Goal: Complete application form: Complete application form

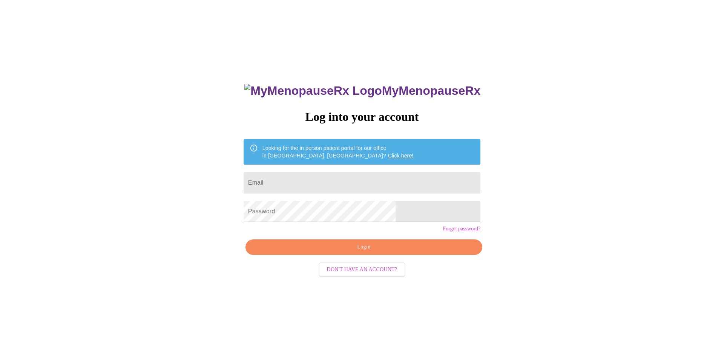
click at [345, 180] on input "Email" at bounding box center [362, 182] width 237 height 21
type input "amandaupdike1110@gmail.com"
click at [369, 252] on span "Login" at bounding box center [364, 246] width 220 height 9
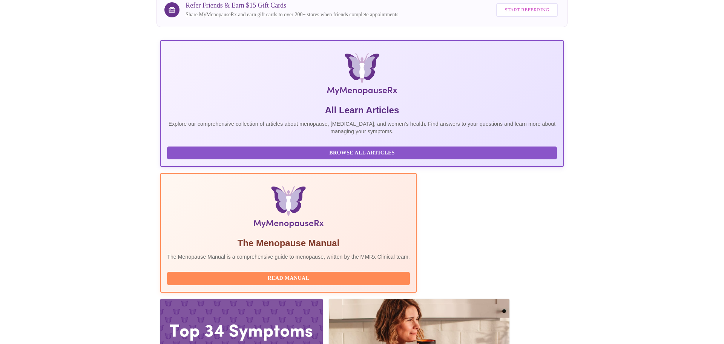
scroll to position [74, 0]
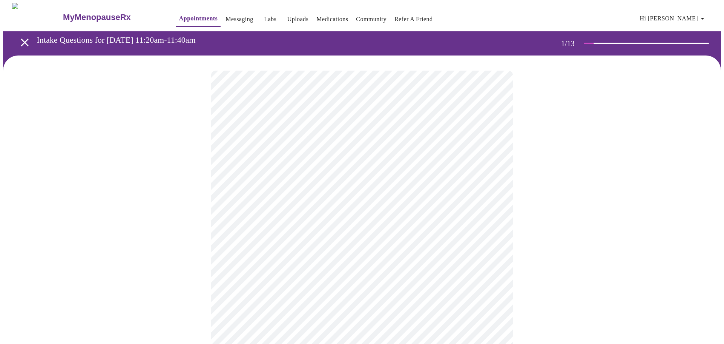
click at [328, 166] on body "MyMenopauseRx Appointments Messaging Labs Uploads Medications Community Refer a…" at bounding box center [362, 347] width 718 height 689
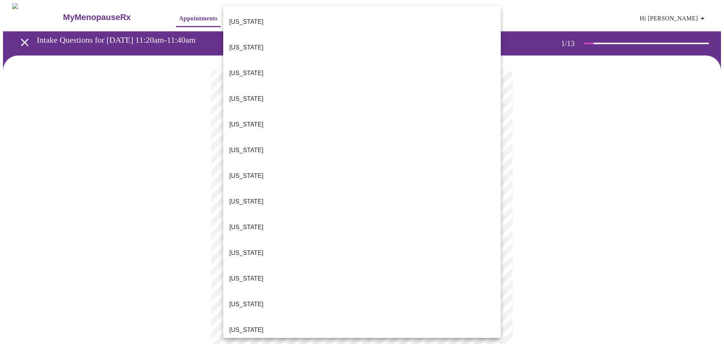
click at [254, 214] on li "Florida" at bounding box center [362, 227] width 278 height 26
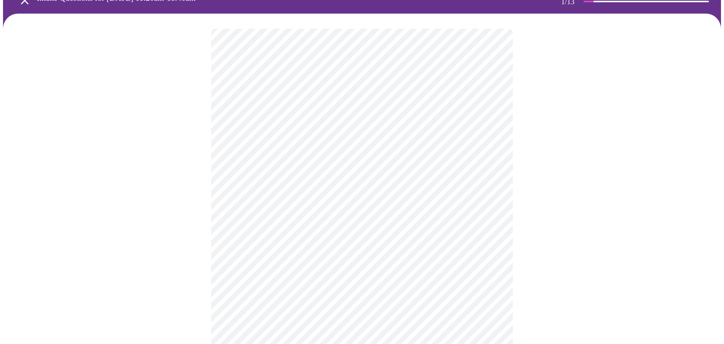
scroll to position [48, 0]
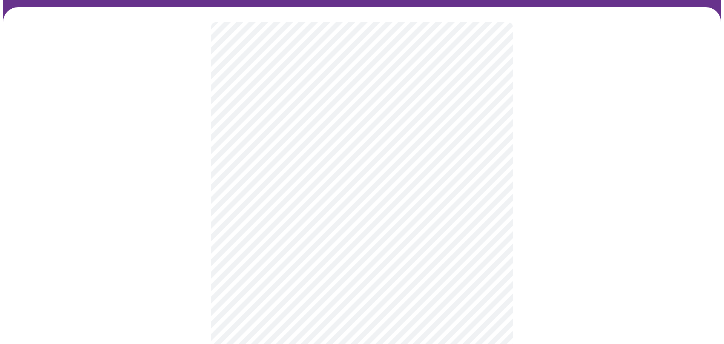
click at [254, 174] on body "MyMenopauseRx Appointments Messaging Labs Uploads Medications Community Refer a…" at bounding box center [362, 297] width 718 height 685
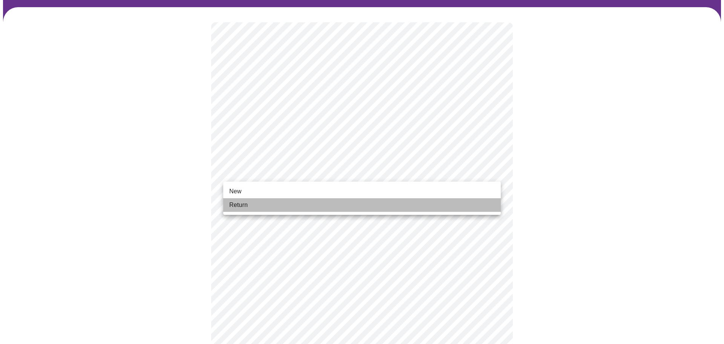
click at [246, 207] on span "Return" at bounding box center [238, 204] width 18 height 9
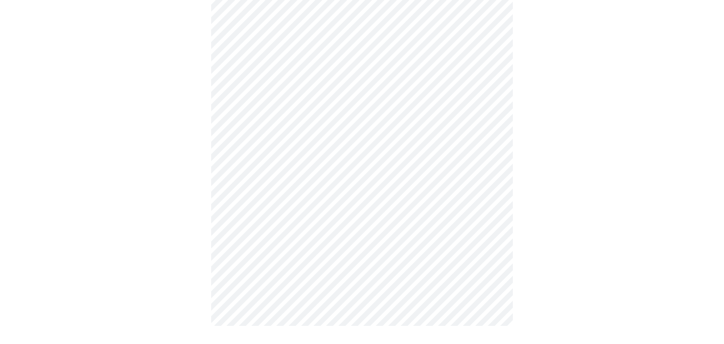
scroll to position [0, 0]
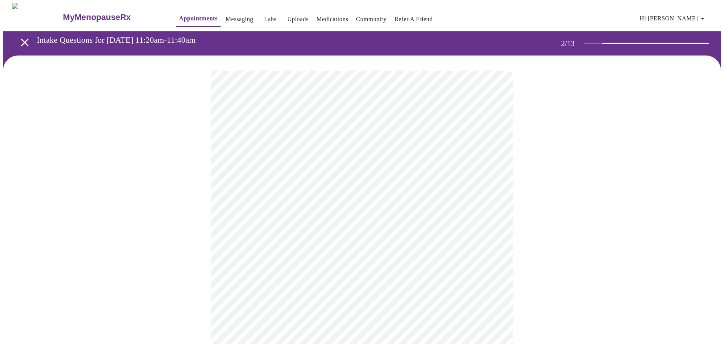
click at [357, 157] on body "MyMenopauseRx Appointments Messaging Labs Uploads Medications Community Refer a…" at bounding box center [362, 230] width 718 height 454
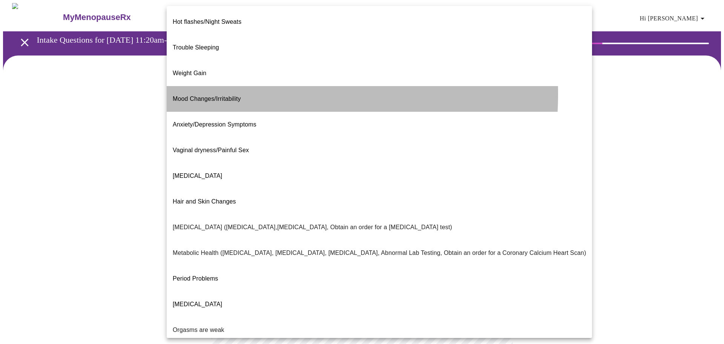
click at [222, 95] on span "Mood Changes/Irritability" at bounding box center [207, 98] width 68 height 6
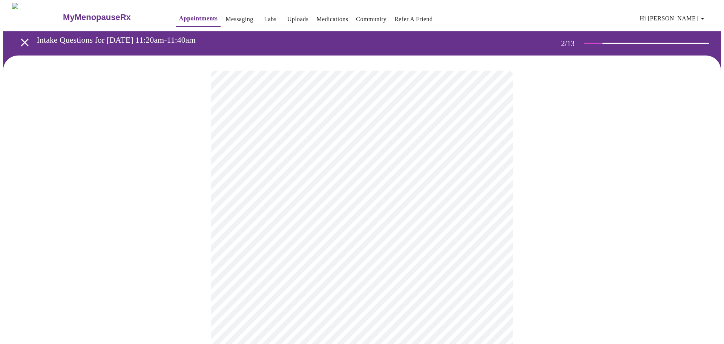
click at [283, 239] on body "MyMenopauseRx Appointments Messaging Labs Uploads Medications Community Refer a…" at bounding box center [362, 227] width 718 height 449
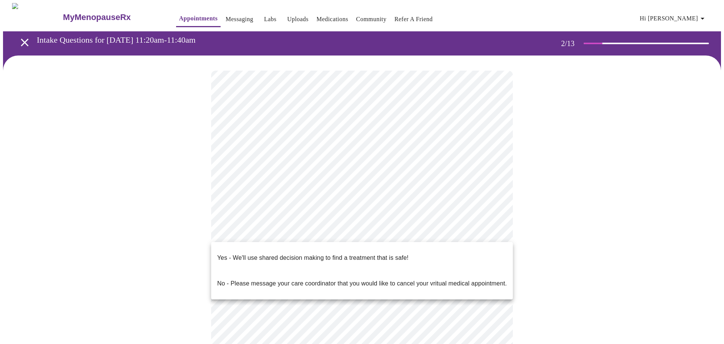
click at [320, 255] on p "Yes - We'll use shared decision making to find a treatment that is safe!" at bounding box center [312, 257] width 191 height 9
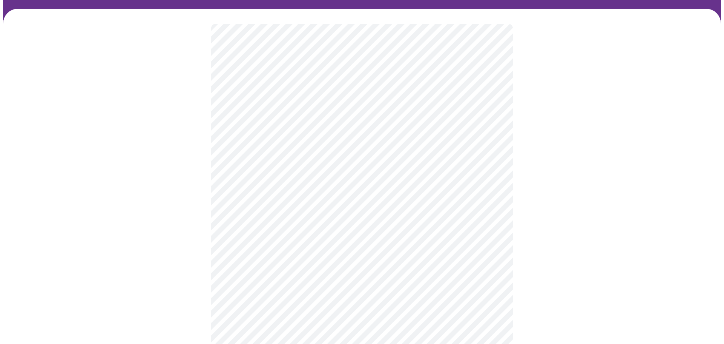
scroll to position [57, 0]
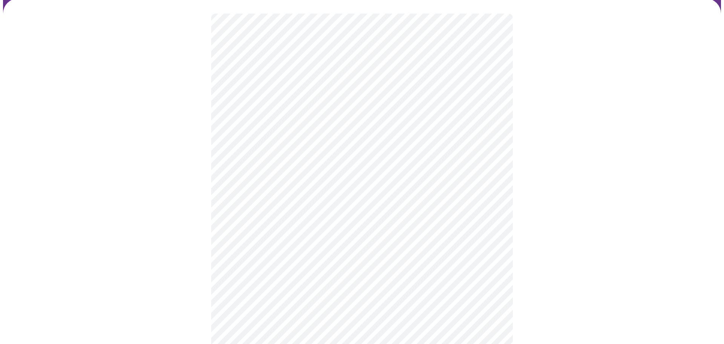
click at [154, 274] on div at bounding box center [362, 194] width 718 height 392
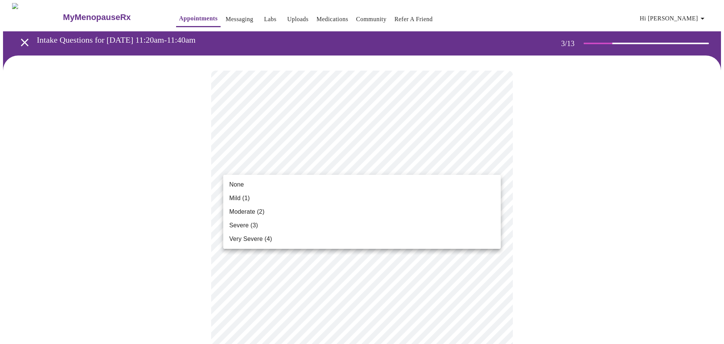
click at [243, 186] on span "None" at bounding box center [236, 184] width 15 height 9
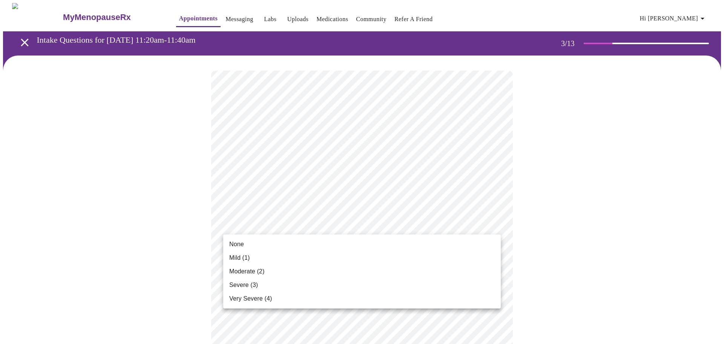
click at [238, 269] on span "Moderate (2)" at bounding box center [246, 271] width 35 height 9
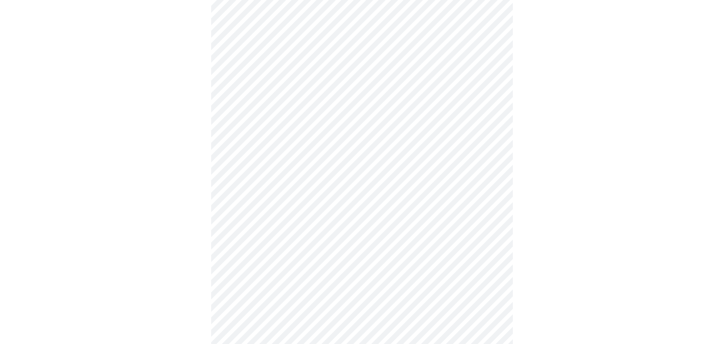
scroll to position [63, 0]
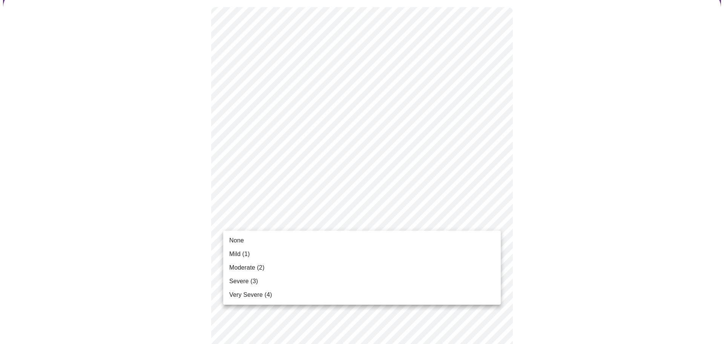
click at [240, 267] on span "Moderate (2)" at bounding box center [246, 267] width 35 height 9
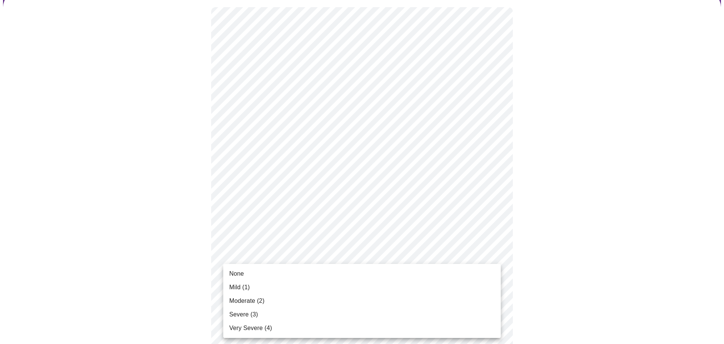
click at [187, 264] on div at bounding box center [362, 172] width 724 height 344
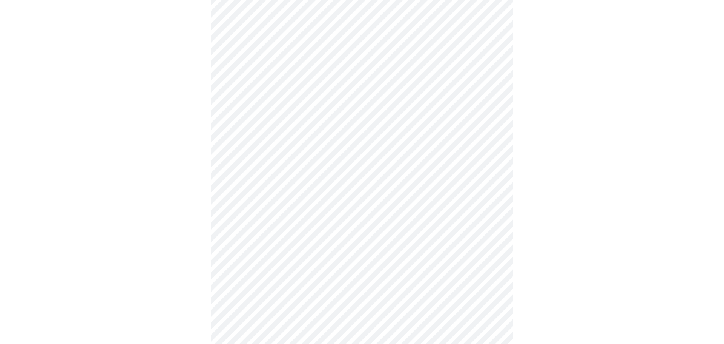
scroll to position [159, 0]
click at [265, 183] on body "MyMenopauseRx Appointments Messaging Labs Uploads Medications Community Refer a…" at bounding box center [362, 330] width 718 height 972
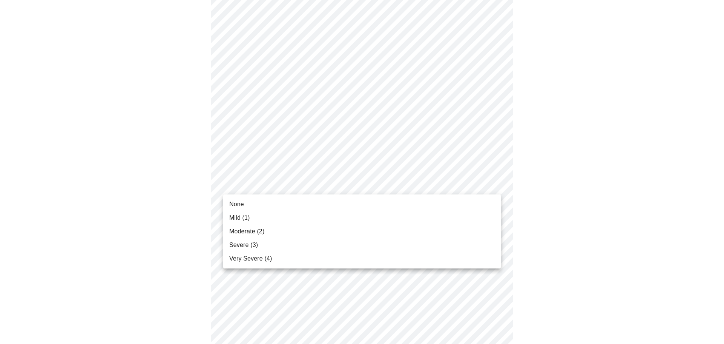
click at [238, 231] on span "Moderate (2)" at bounding box center [246, 231] width 35 height 9
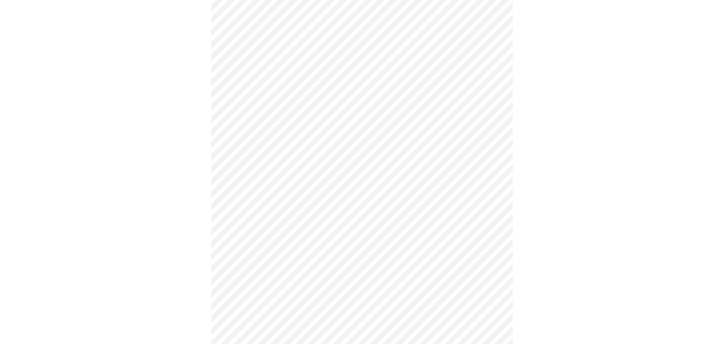
scroll to position [181, 0]
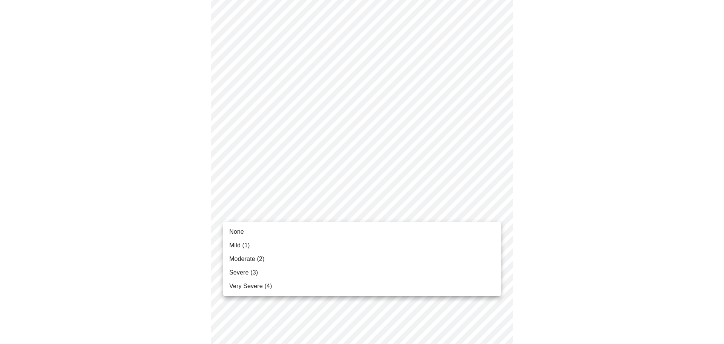
click at [255, 212] on body "MyMenopauseRx Appointments Messaging Labs Uploads Medications Community Refer a…" at bounding box center [362, 302] width 718 height 961
click at [245, 272] on span "Severe (3)" at bounding box center [243, 272] width 29 height 9
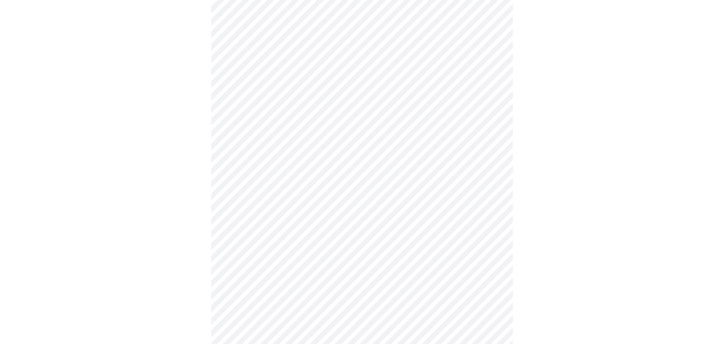
scroll to position [202, 0]
click at [252, 236] on body "MyMenopauseRx Appointments Messaging Labs Uploads Medications Community Refer a…" at bounding box center [362, 276] width 718 height 951
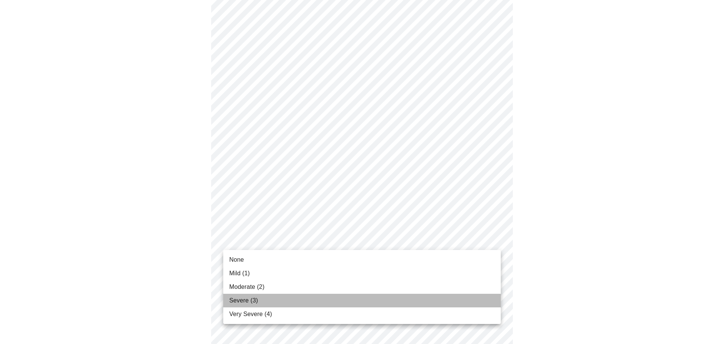
click at [235, 298] on span "Severe (3)" at bounding box center [243, 300] width 29 height 9
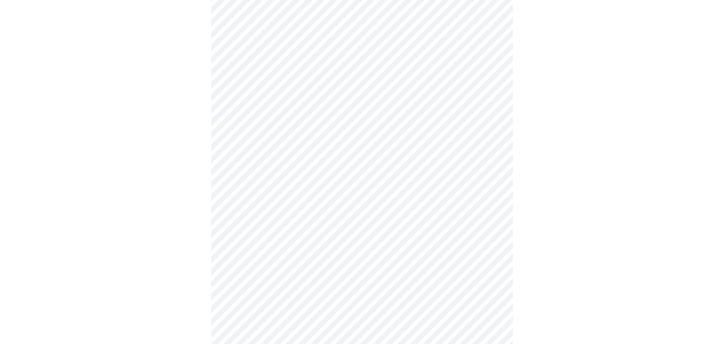
scroll to position [263, 0]
click at [241, 236] on body "MyMenopauseRx Appointments Messaging Labs Uploads Medications Community Refer a…" at bounding box center [362, 210] width 718 height 940
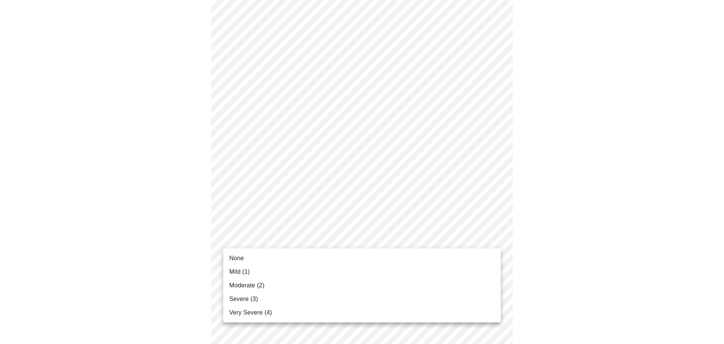
click at [237, 285] on span "Moderate (2)" at bounding box center [246, 285] width 35 height 9
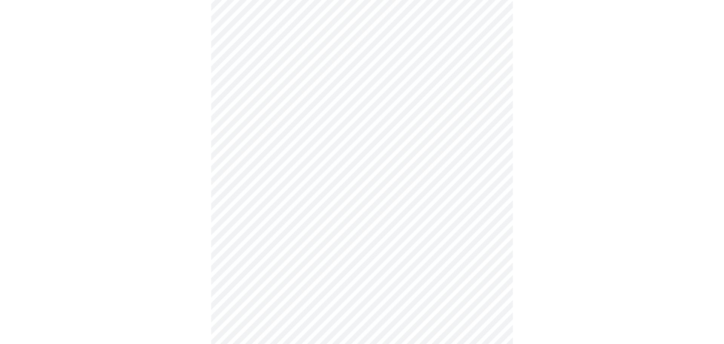
scroll to position [299, 0]
click at [254, 263] on body "MyMenopauseRx Appointments Messaging Labs Uploads Medications Community Refer a…" at bounding box center [362, 169] width 718 height 930
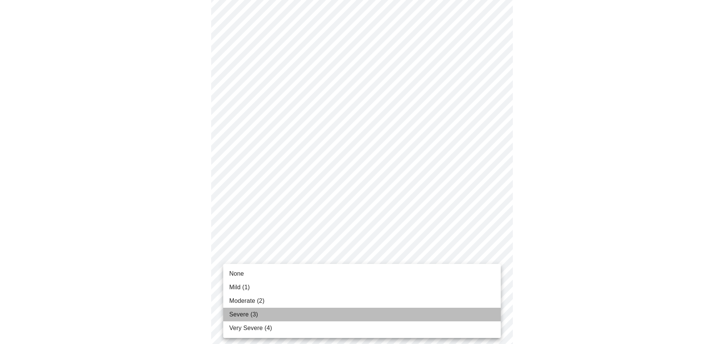
click at [248, 317] on span "Severe (3)" at bounding box center [243, 314] width 29 height 9
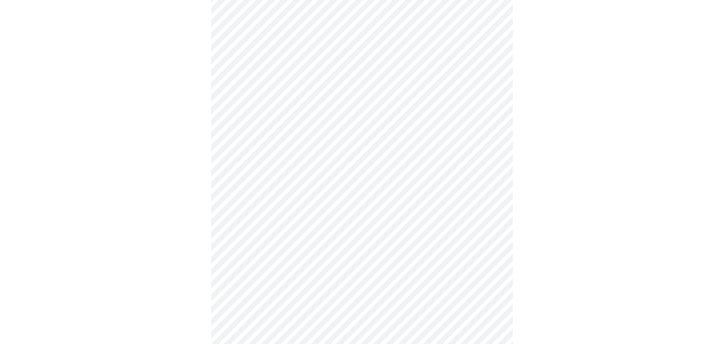
scroll to position [354, 0]
click at [249, 264] on body "MyMenopauseRx Appointments Messaging Labs Uploads Medications Community Refer a…" at bounding box center [362, 108] width 718 height 919
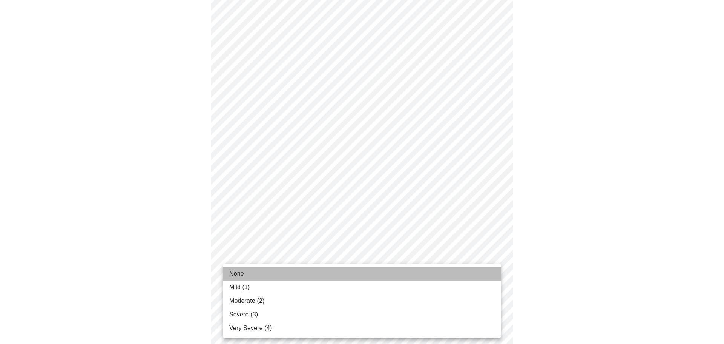
click at [239, 271] on span "None" at bounding box center [236, 273] width 15 height 9
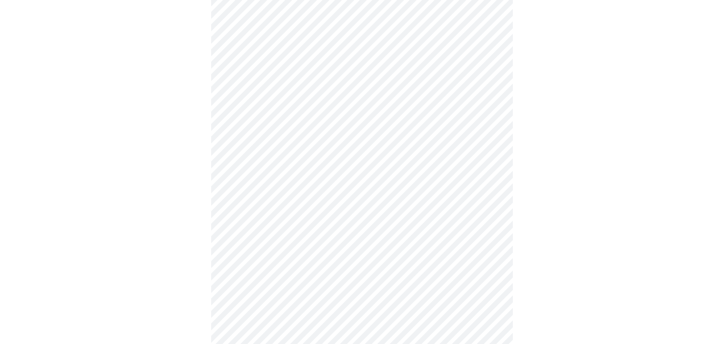
scroll to position [409, 0]
click at [241, 274] on body "MyMenopauseRx Appointments Messaging Labs Uploads Medications Community Refer a…" at bounding box center [362, 48] width 718 height 909
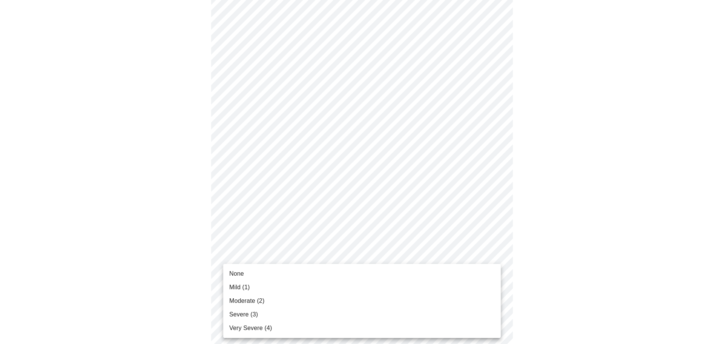
click at [243, 272] on span "None" at bounding box center [236, 273] width 15 height 9
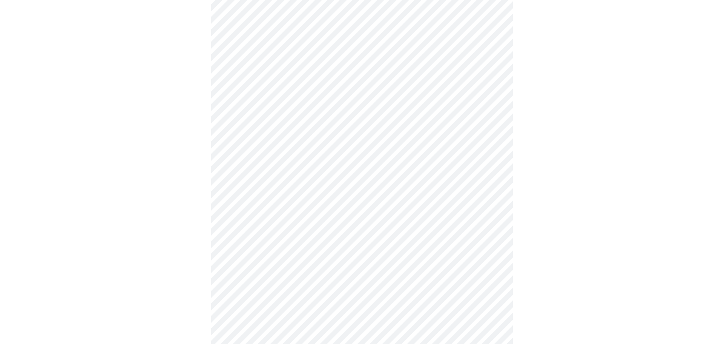
scroll to position [460, 0]
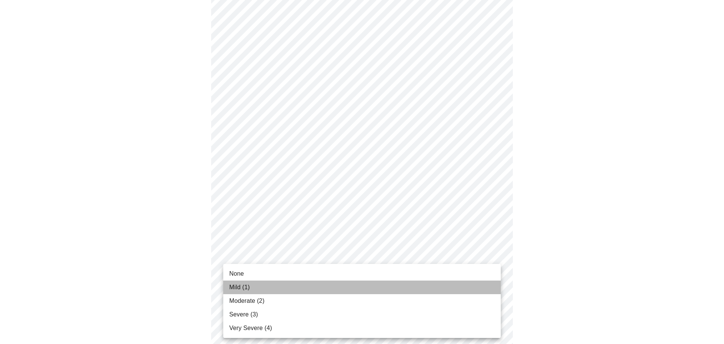
click at [240, 288] on span "Mild (1)" at bounding box center [239, 287] width 21 height 9
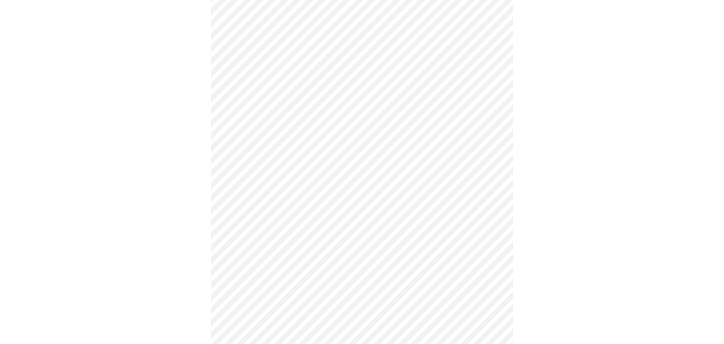
scroll to position [171, 0]
click at [410, 291] on body "MyMenopauseRx Appointments Messaging Labs Uploads Medications Community Refer a…" at bounding box center [362, 204] width 718 height 745
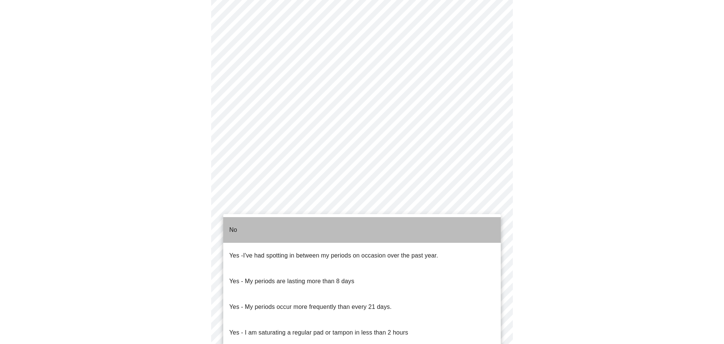
click at [235, 225] on p "No" at bounding box center [233, 229] width 8 height 9
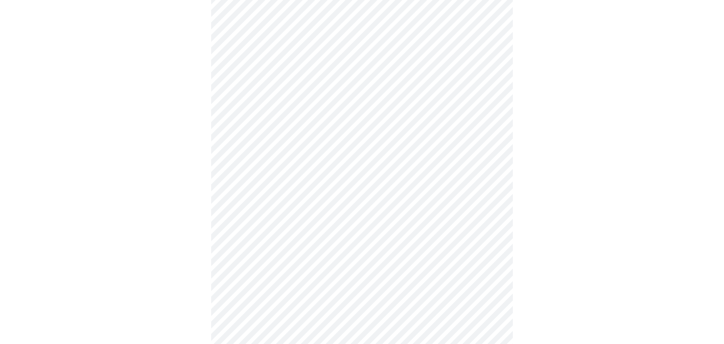
scroll to position [275, 0]
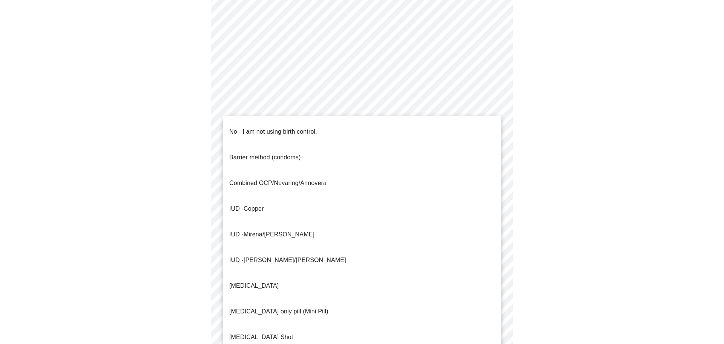
click at [357, 239] on body "MyMenopauseRx Appointments Messaging Labs Uploads Medications Community Refer a…" at bounding box center [362, 98] width 718 height 740
click at [245, 127] on p "No - I am not using birth control." at bounding box center [273, 131] width 88 height 9
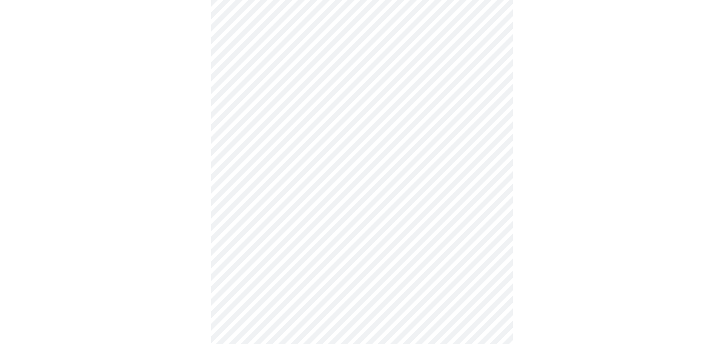
scroll to position [335, 0]
click at [334, 233] on body "MyMenopauseRx Appointments Messaging Labs Uploads Medications Community Refer a…" at bounding box center [362, 36] width 718 height 736
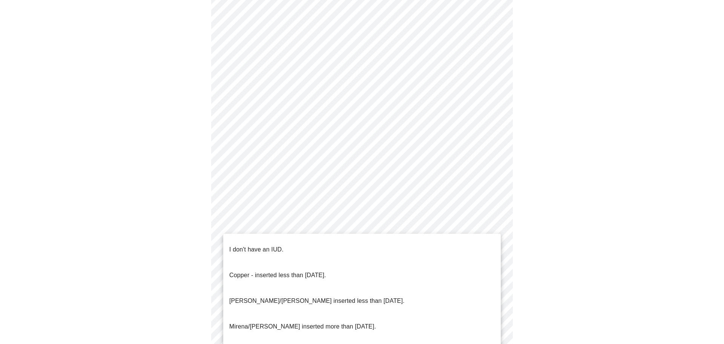
click at [262, 245] on p "I don't have an IUD." at bounding box center [256, 249] width 54 height 9
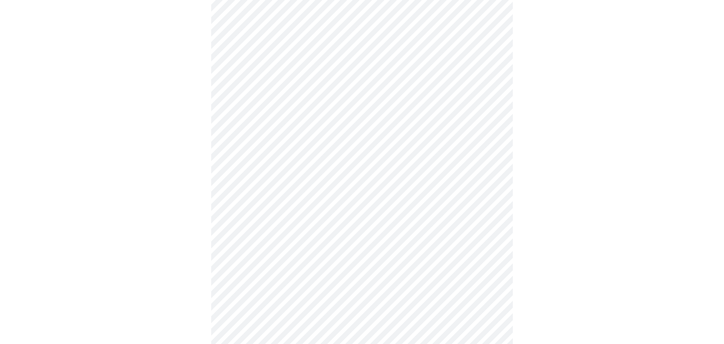
scroll to position [388, 0]
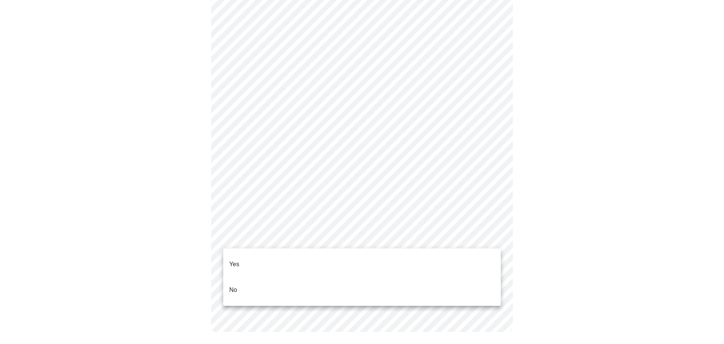
click at [238, 260] on p "Yes" at bounding box center [234, 264] width 10 height 9
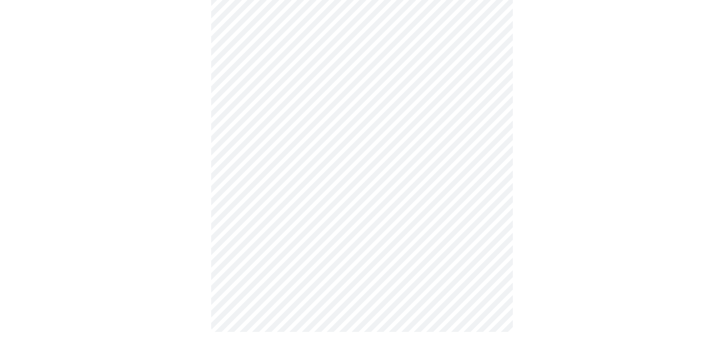
scroll to position [0, 0]
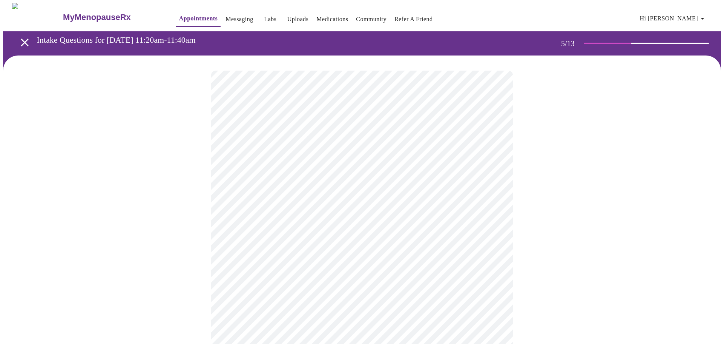
click at [415, 260] on body "MyMenopauseRx Appointments Messaging Labs Uploads Medications Community Refer a…" at bounding box center [362, 282] width 718 height 558
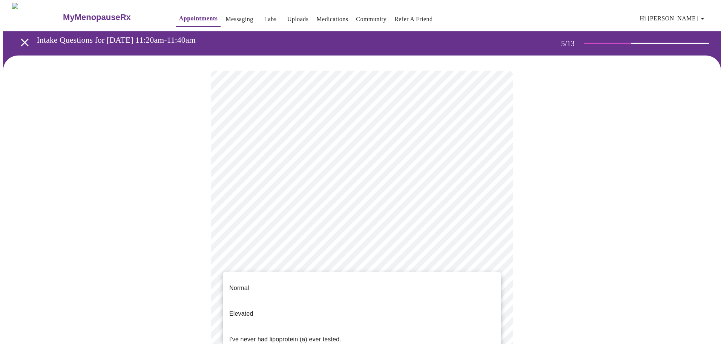
click at [255, 279] on li "Normal" at bounding box center [362, 288] width 278 height 26
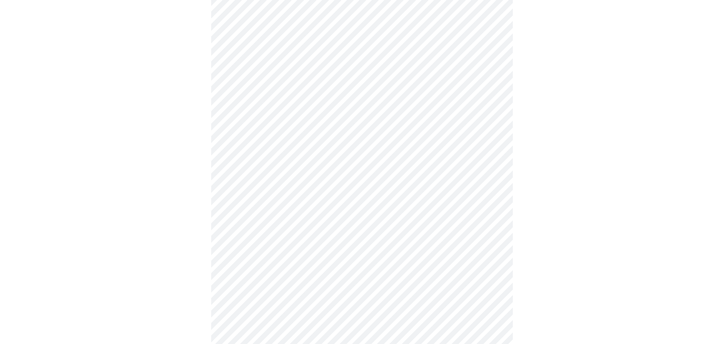
scroll to position [2016, 0]
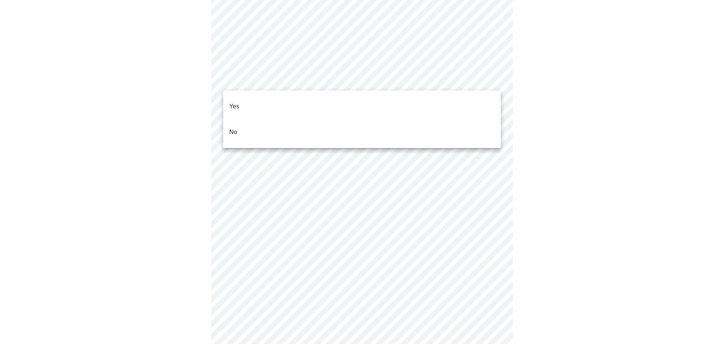
click at [234, 128] on p "No" at bounding box center [233, 132] width 8 height 9
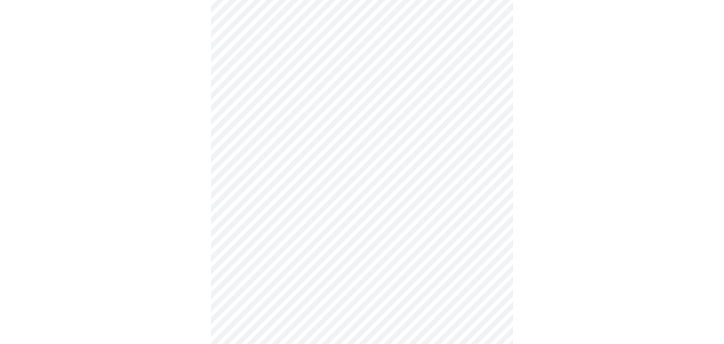
scroll to position [516, 0]
